Goal: Information Seeking & Learning: Learn about a topic

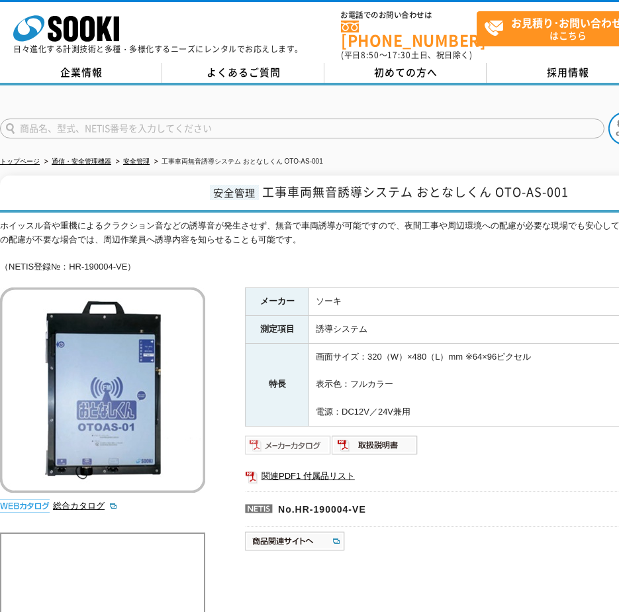
click at [287, 434] on img at bounding box center [288, 444] width 87 height 21
click at [232, 263] on div "ホイッスル音や重機によるクラクション音などの誘導音が発生させず、無音で車両誘導が可能ですので、夜間工事や周辺環境への配慮が必要な現場でも安心してご利用いただけ…" at bounding box center [387, 246] width 775 height 55
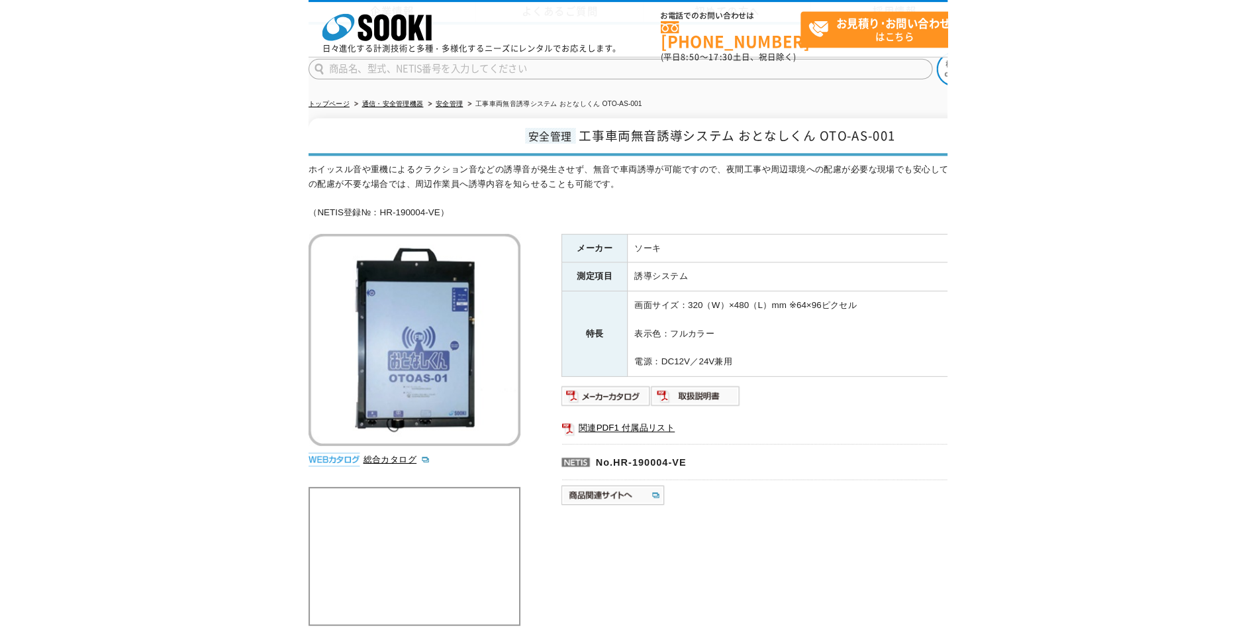
scroll to position [397, 0]
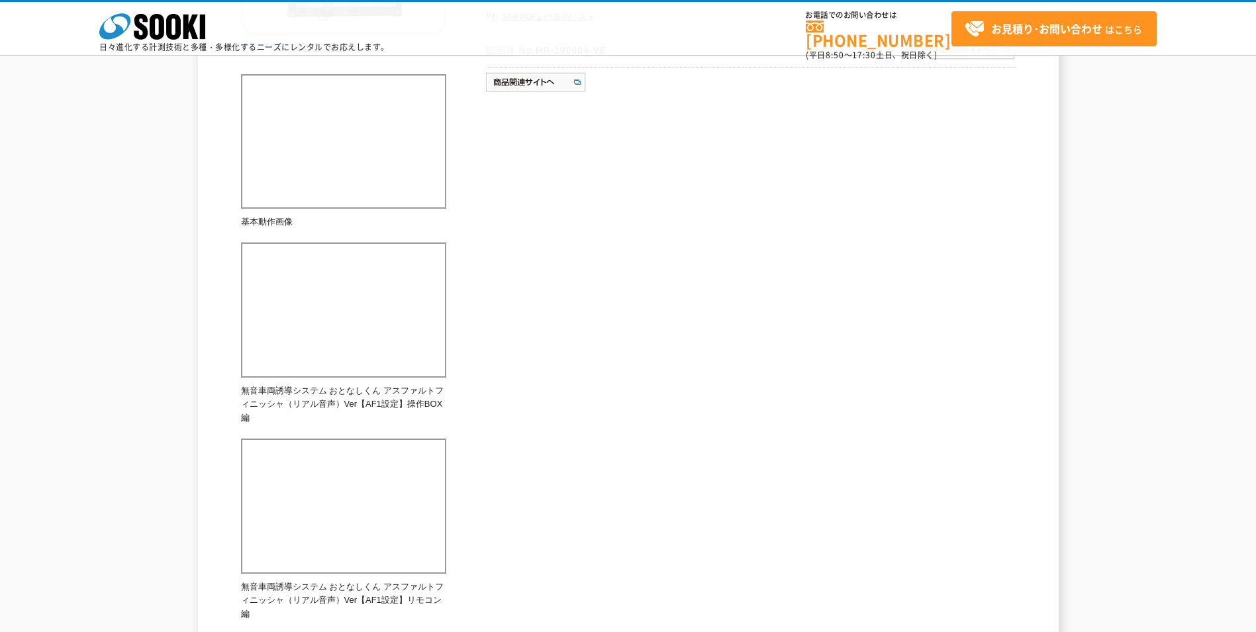
click at [618, 559] on div "ホイッスル音や重機によるクラクション音などの誘導音が発生させず、無音で車両誘導が可能ですので、夜間工事や周辺環境への配慮が必要な現場でも安心してご利用いただけ…" at bounding box center [628, 386] width 775 height 1253
